Goal: Task Accomplishment & Management: Manage account settings

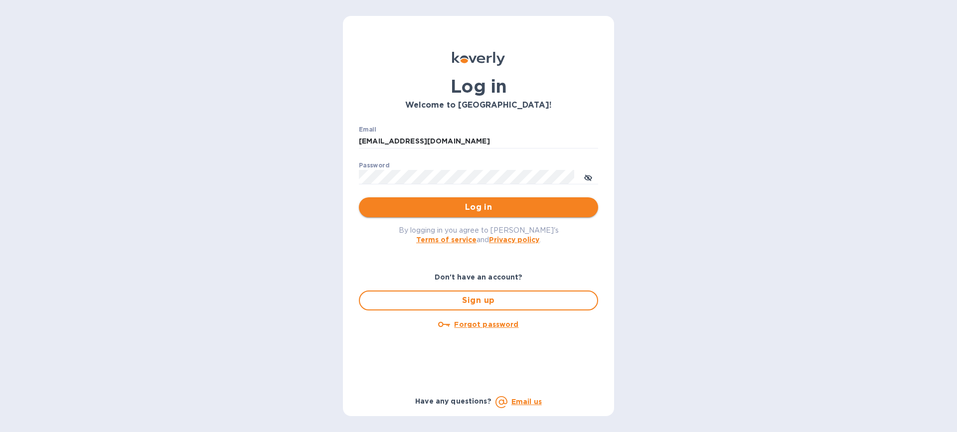
click at [484, 206] on span "Log in" at bounding box center [478, 207] width 223 height 12
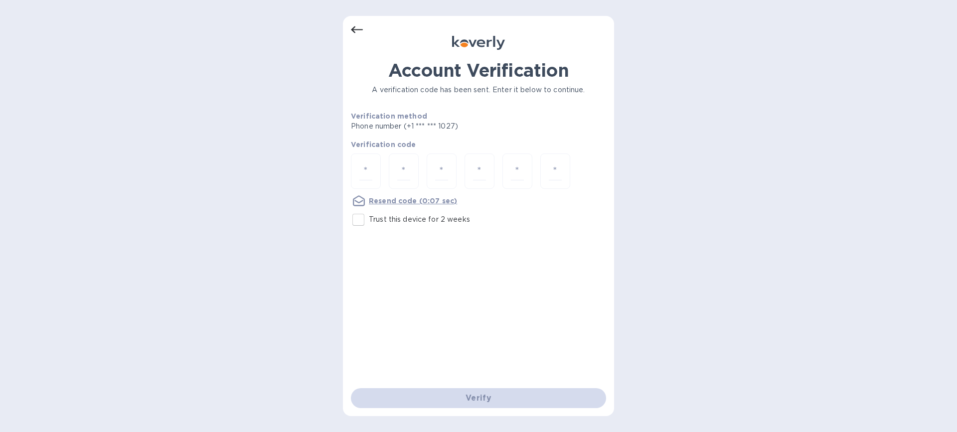
click at [361, 223] on input "Trust this device for 2 weeks" at bounding box center [358, 219] width 21 height 21
checkbox input "true"
click at [364, 171] on input "number" at bounding box center [365, 171] width 13 height 18
type input "9"
type input "4"
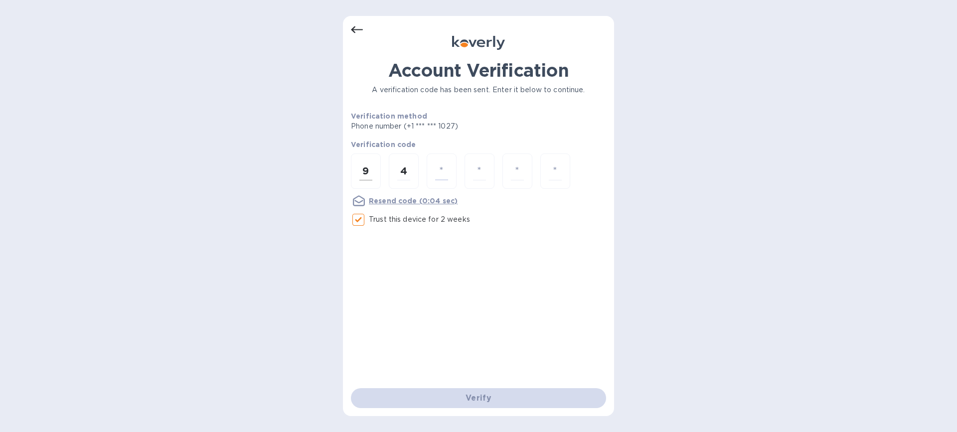
type input "1"
type input "0"
type input "9"
type input "4"
type input "0"
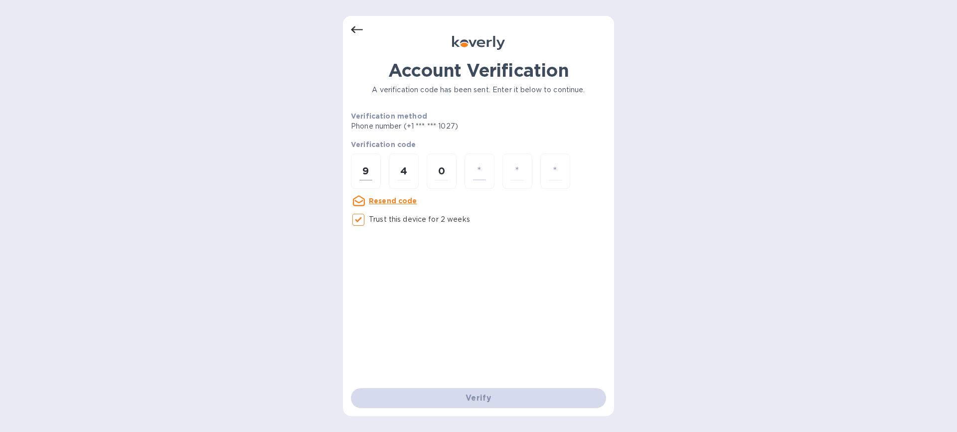
type input "8"
type input "1"
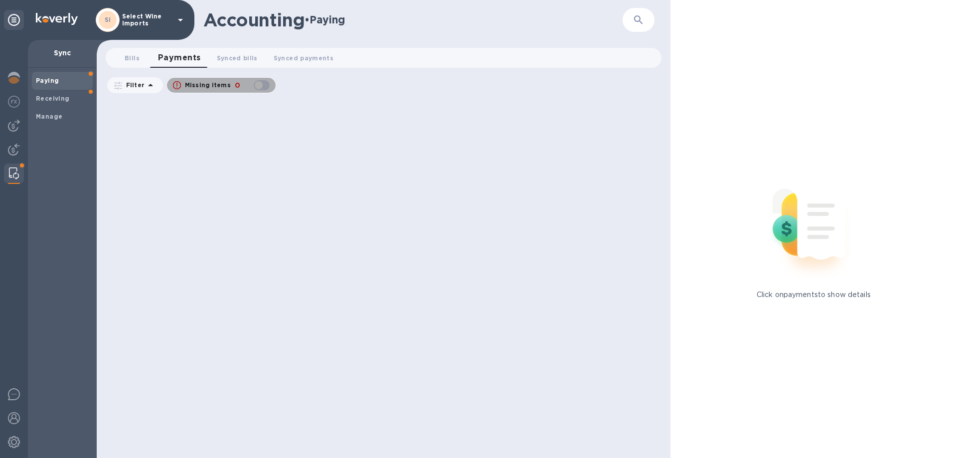
click at [266, 86] on div "button" at bounding box center [262, 85] width 20 height 14
click at [255, 83] on div "button" at bounding box center [262, 85] width 20 height 14
checkbox input "false"
click at [50, 82] on b "Paying" at bounding box center [47, 80] width 23 height 7
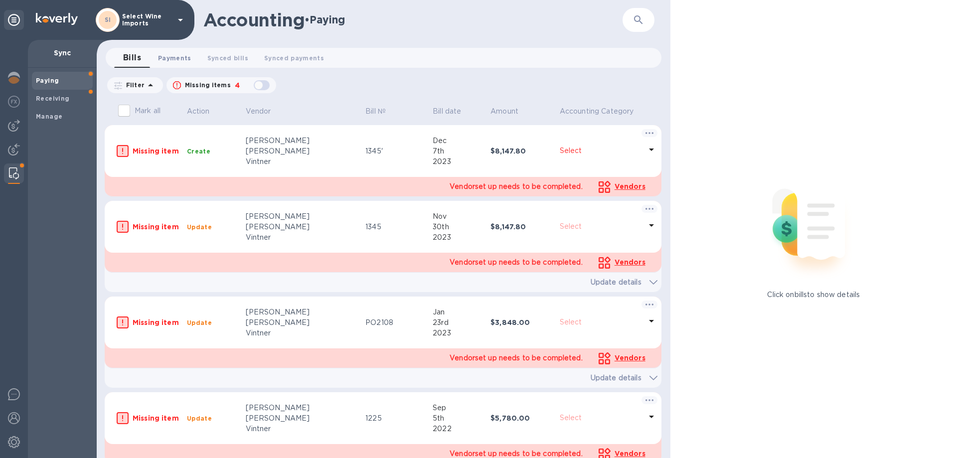
click at [176, 55] on span "Payments 0" at bounding box center [174, 58] width 33 height 10
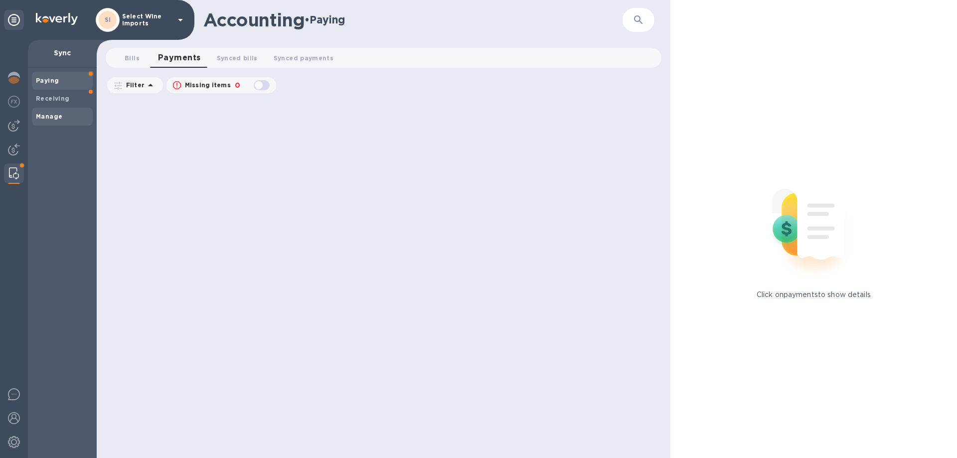
click at [51, 118] on b "Manage" at bounding box center [49, 116] width 26 height 7
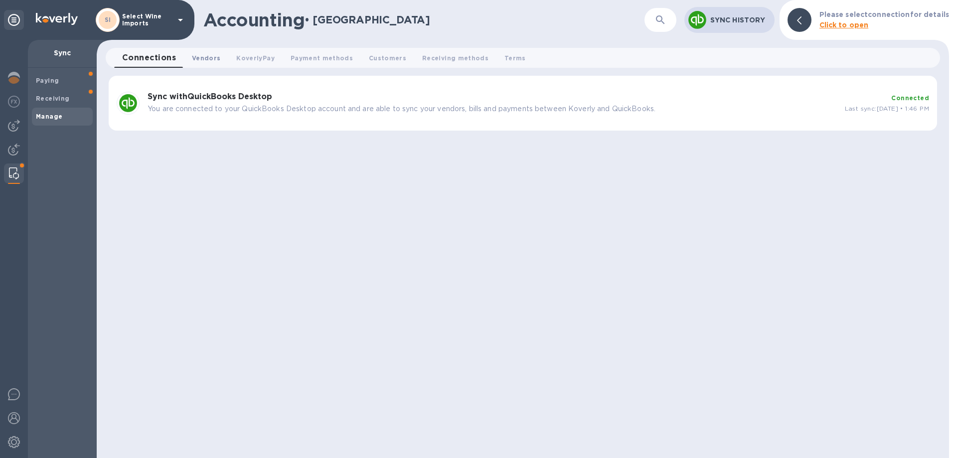
click at [206, 56] on span "Vendors 0" at bounding box center [206, 58] width 28 height 10
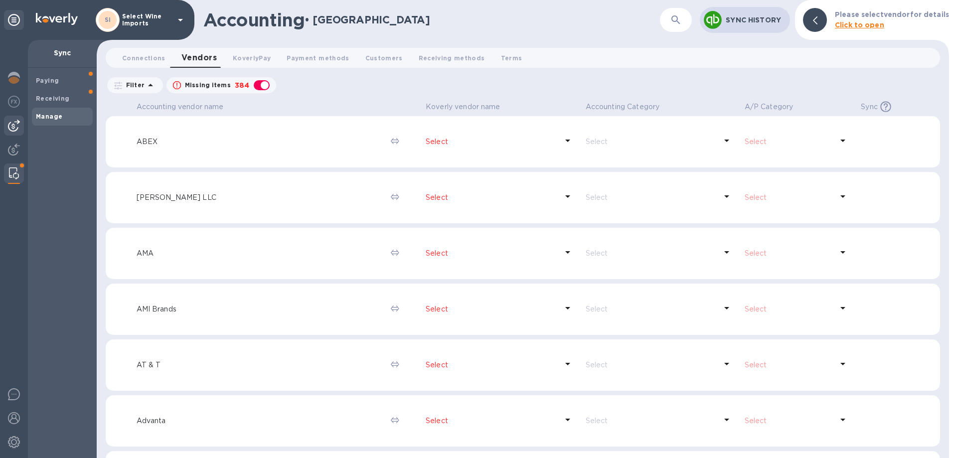
click at [14, 125] on img at bounding box center [14, 126] width 12 height 12
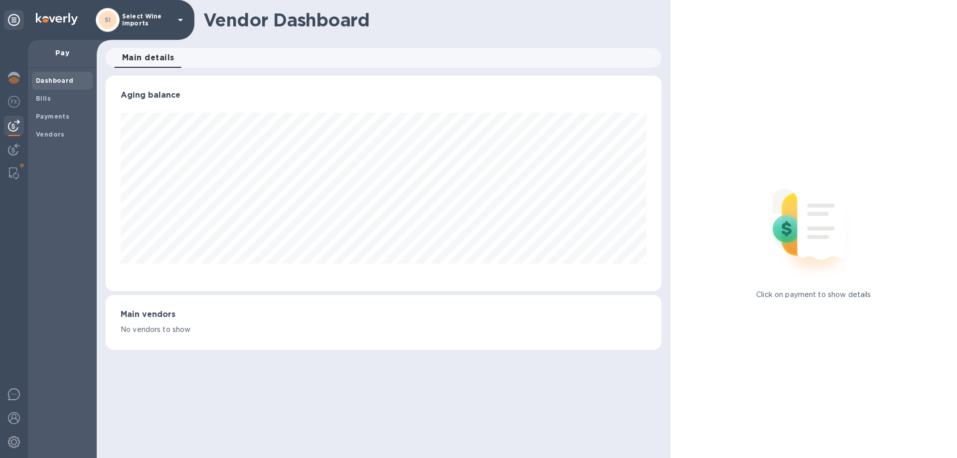
scroll to position [215, 551]
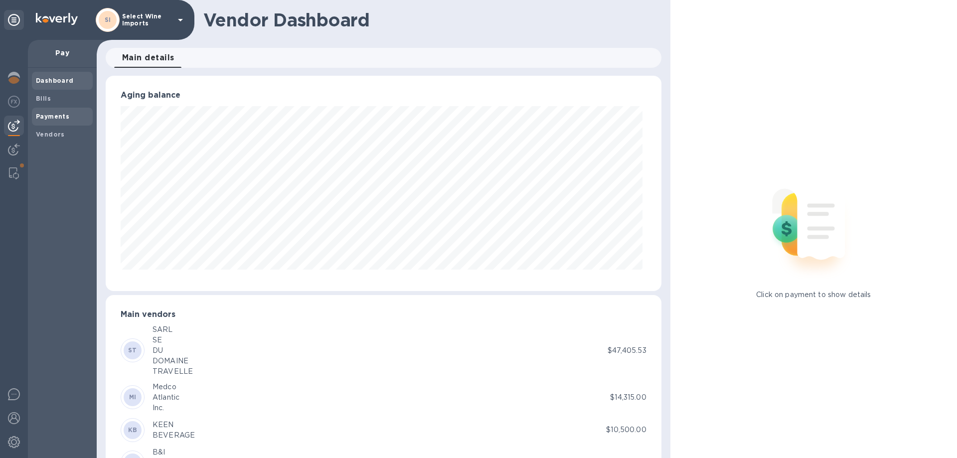
click at [46, 116] on b "Payments" at bounding box center [52, 116] width 33 height 7
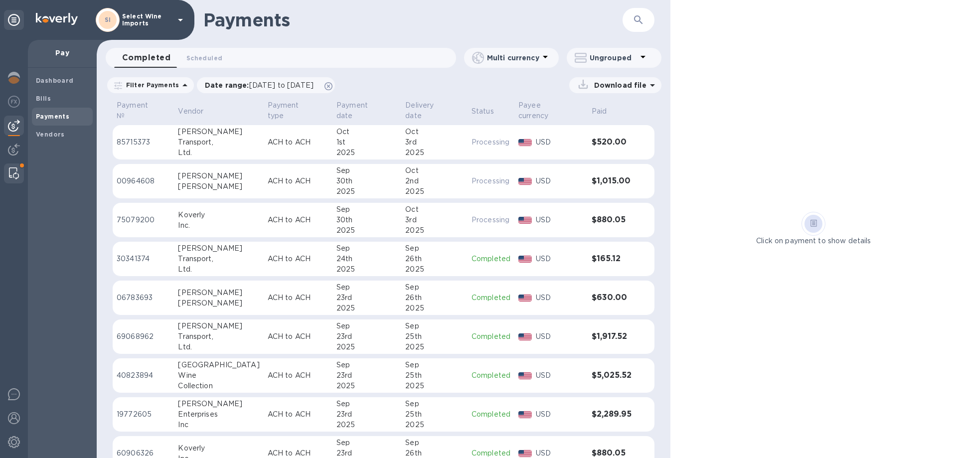
click at [15, 172] on img at bounding box center [14, 173] width 10 height 12
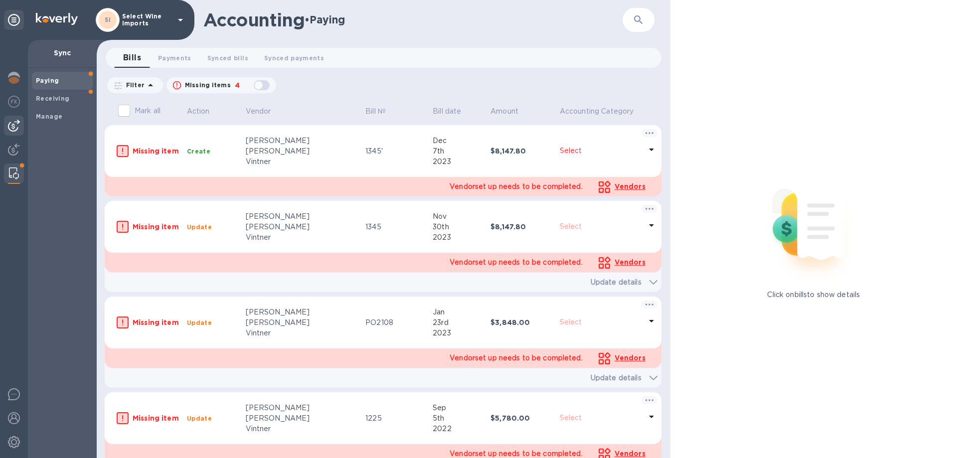
click at [15, 121] on img at bounding box center [14, 126] width 12 height 12
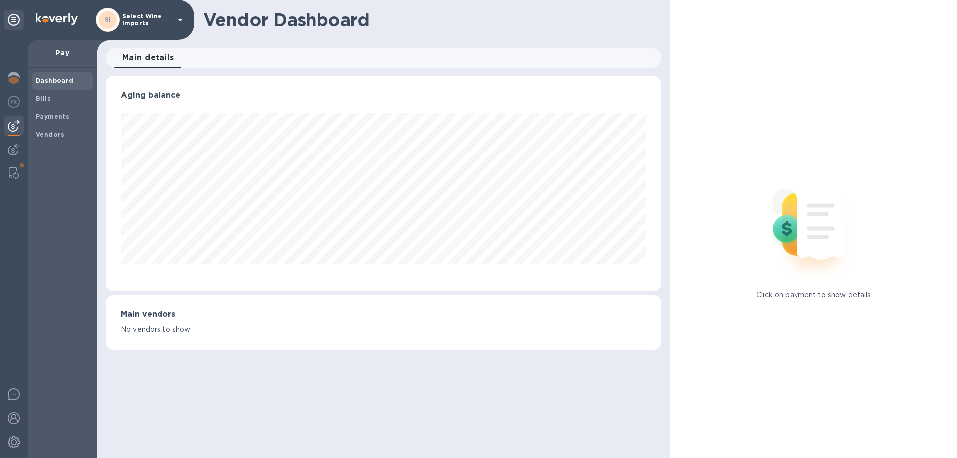
scroll to position [215, 551]
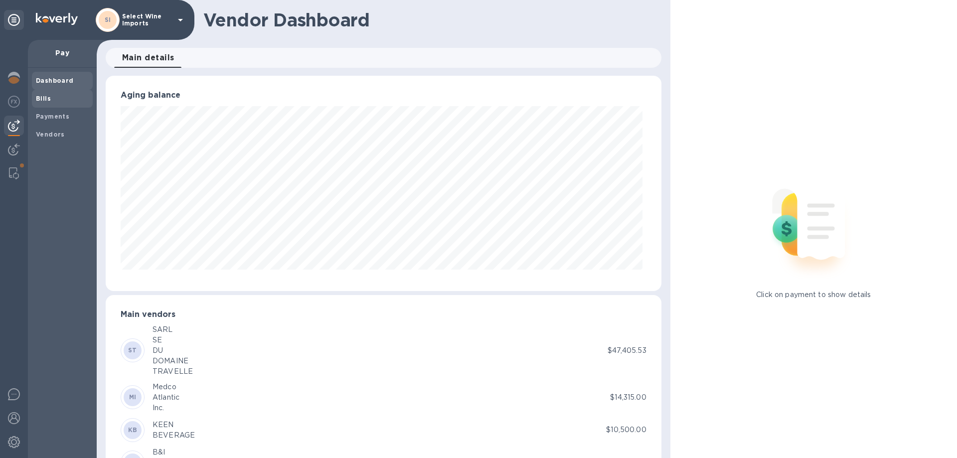
click at [39, 100] on b "Bills" at bounding box center [43, 98] width 15 height 7
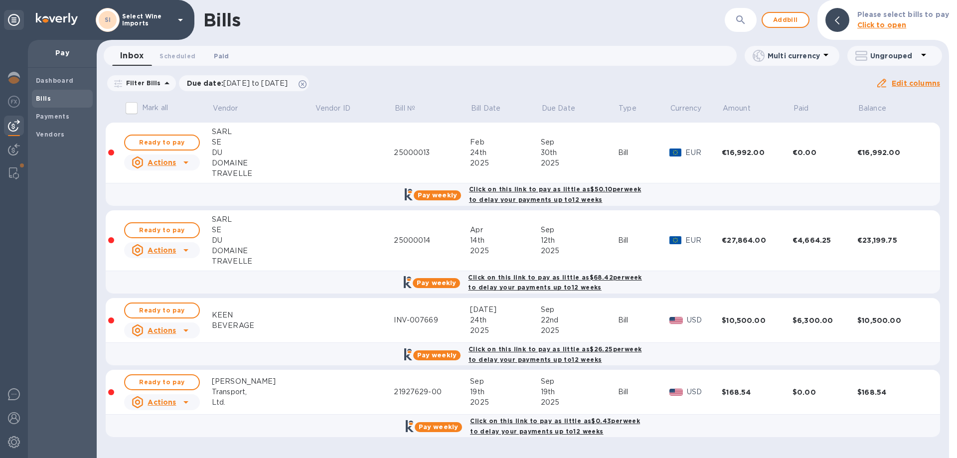
click at [216, 53] on span "Paid 0" at bounding box center [221, 56] width 15 height 10
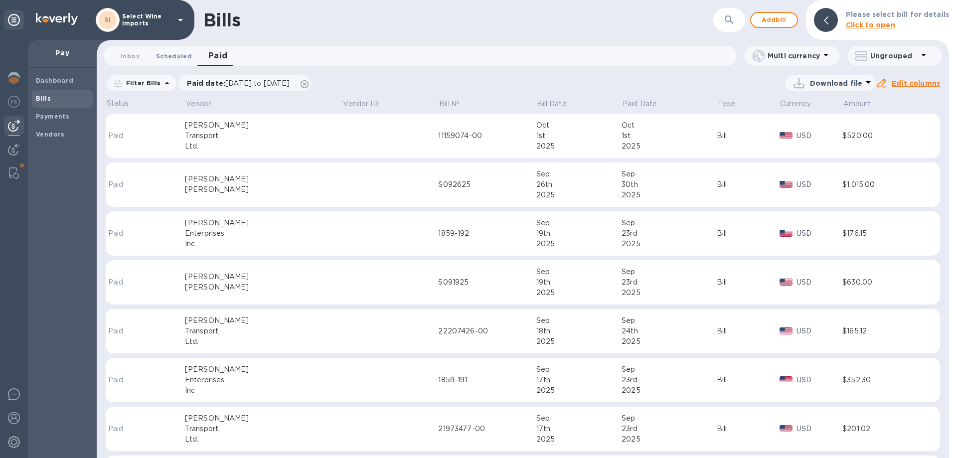
click at [168, 57] on span "Scheduled 0" at bounding box center [174, 56] width 36 height 10
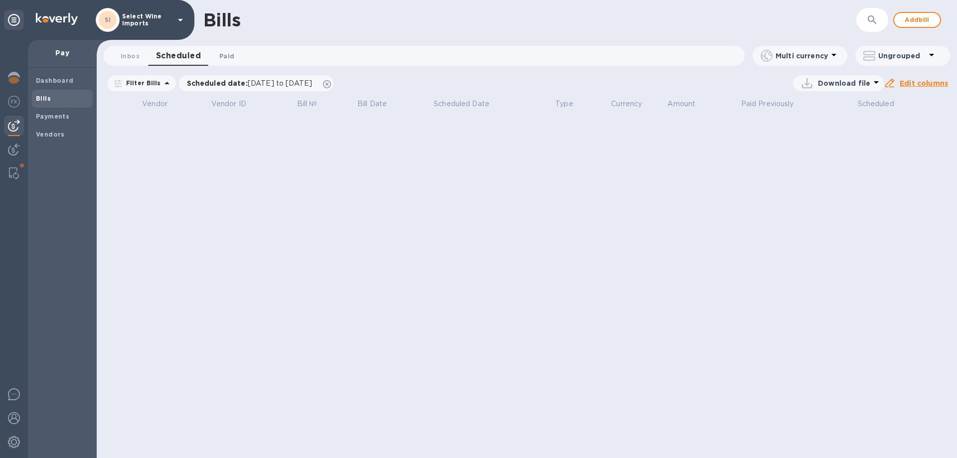
click at [222, 57] on span "Paid 0" at bounding box center [226, 56] width 15 height 10
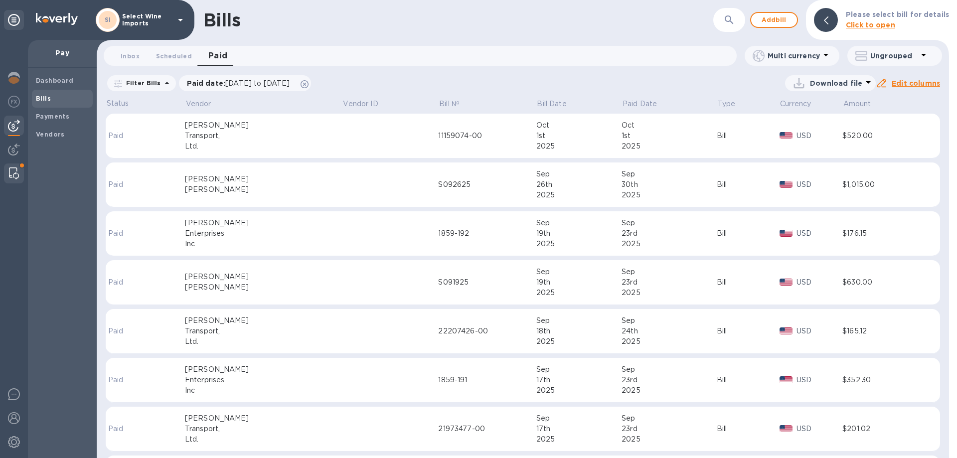
click at [14, 169] on img at bounding box center [14, 173] width 10 height 12
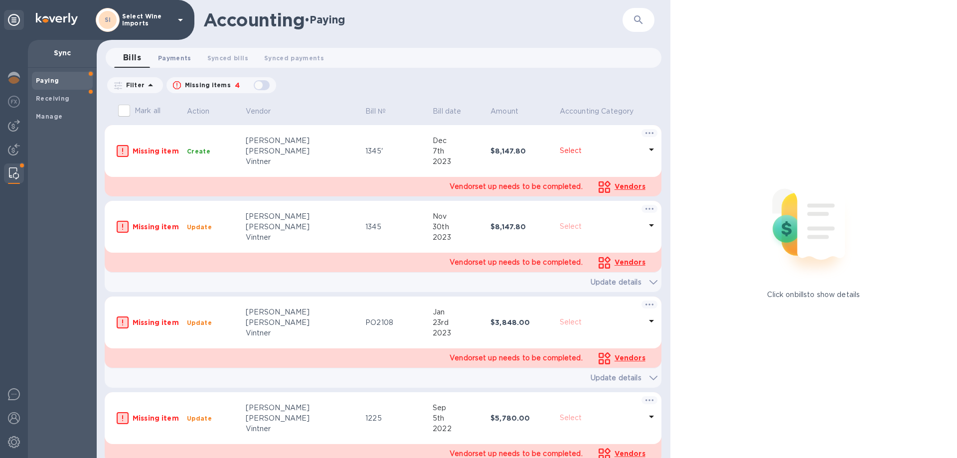
click at [171, 56] on span "Payments 0" at bounding box center [174, 58] width 33 height 10
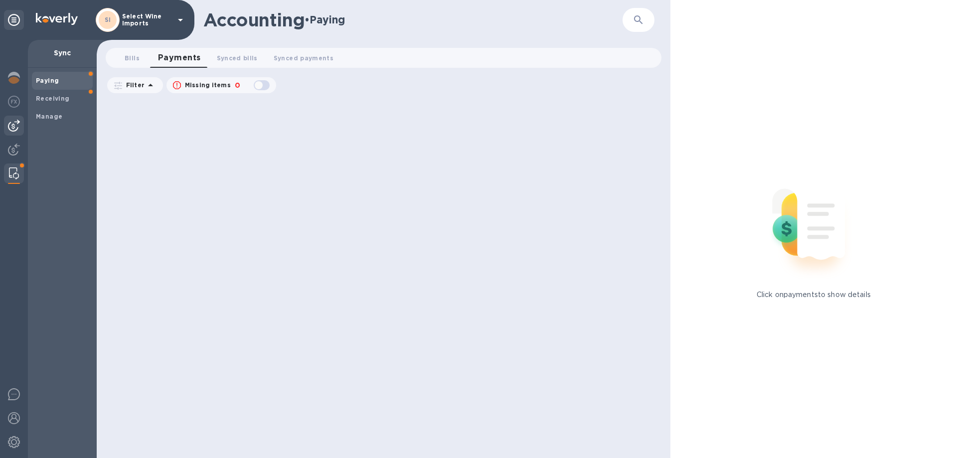
click at [14, 128] on img at bounding box center [14, 126] width 12 height 12
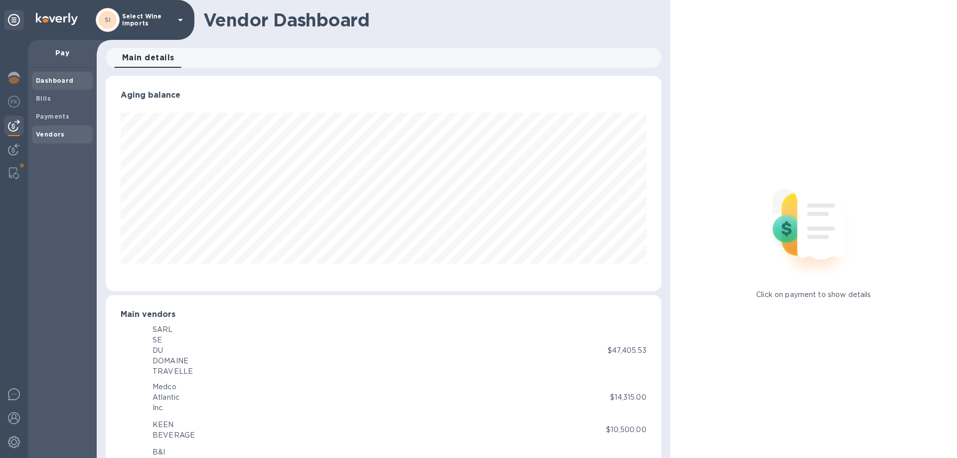
scroll to position [215, 551]
click at [46, 134] on b "Vendors" at bounding box center [50, 134] width 29 height 7
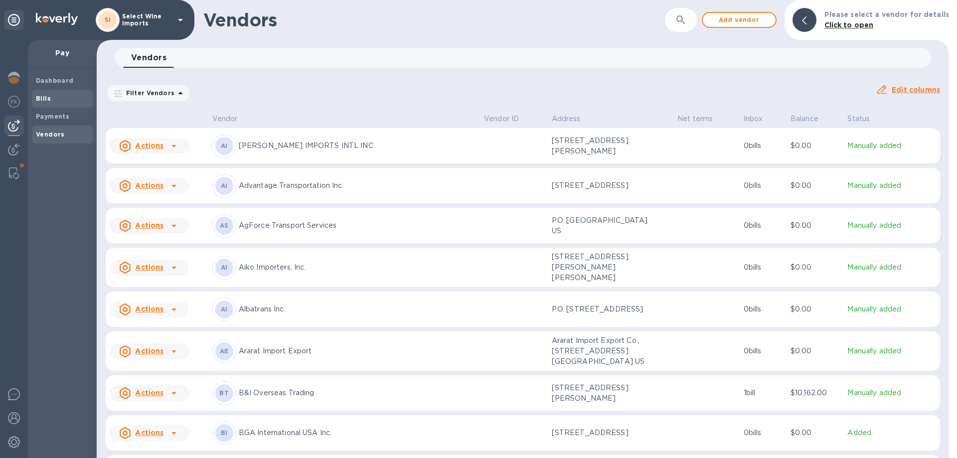
click at [46, 99] on b "Bills" at bounding box center [43, 98] width 15 height 7
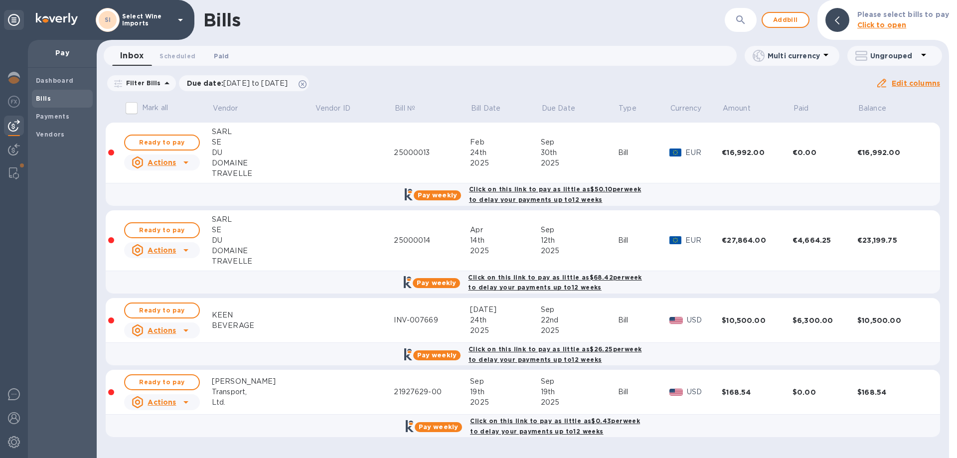
click at [224, 54] on span "Paid 0" at bounding box center [221, 56] width 15 height 10
